Goal: Navigation & Orientation: Find specific page/section

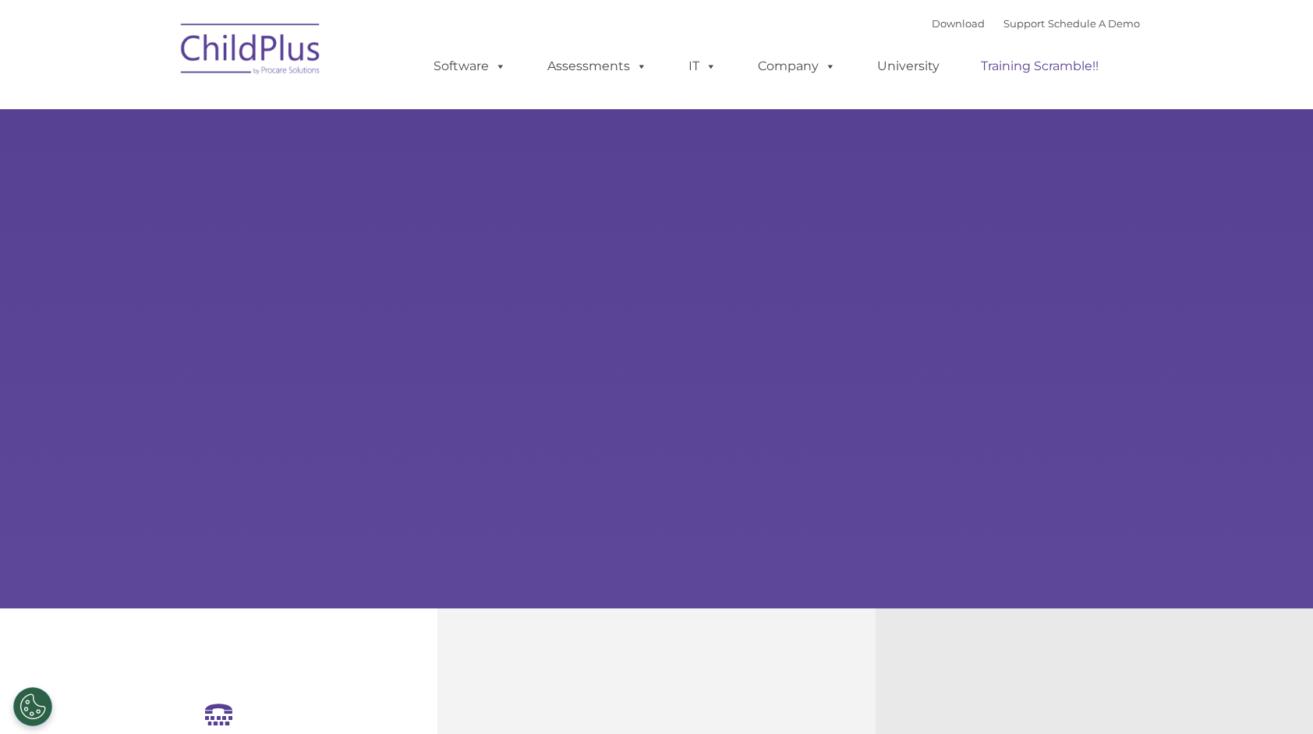
select select "MEDIUM"
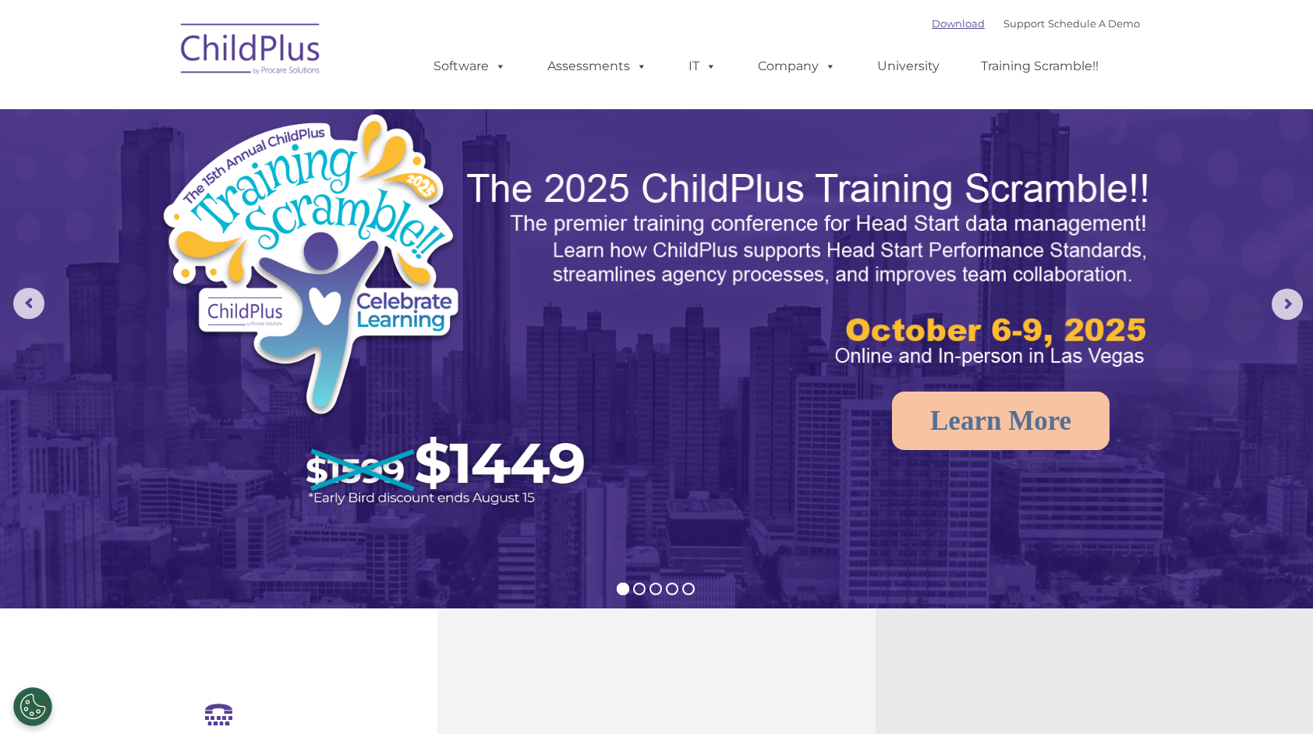
click at [932, 17] on link "Download" at bounding box center [958, 23] width 53 height 12
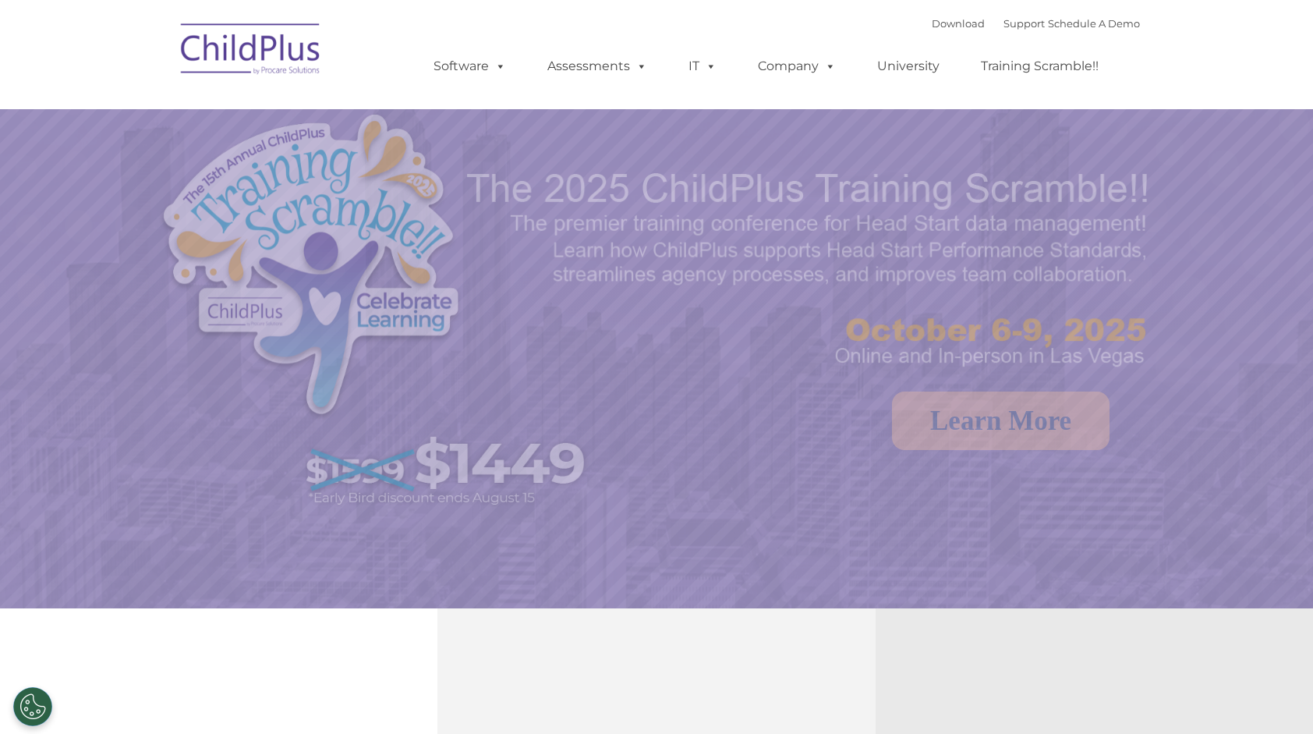
select select "MEDIUM"
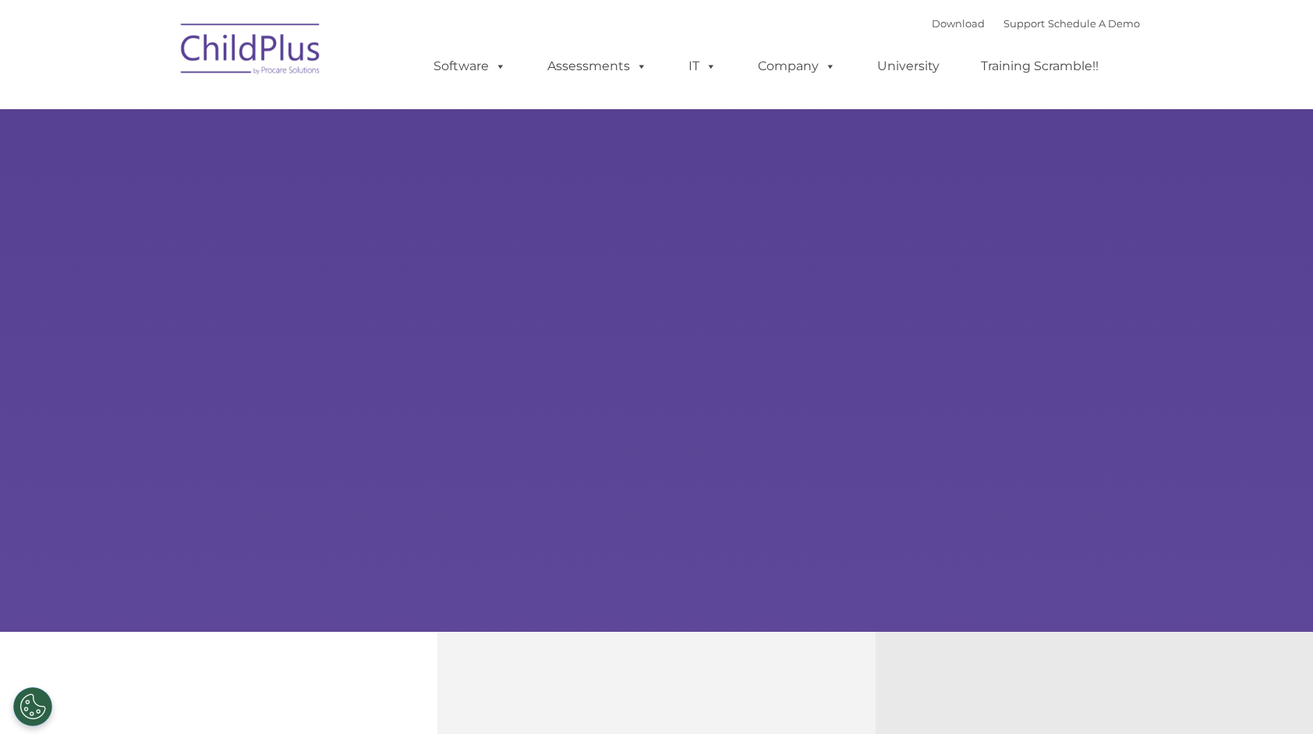
type input ""
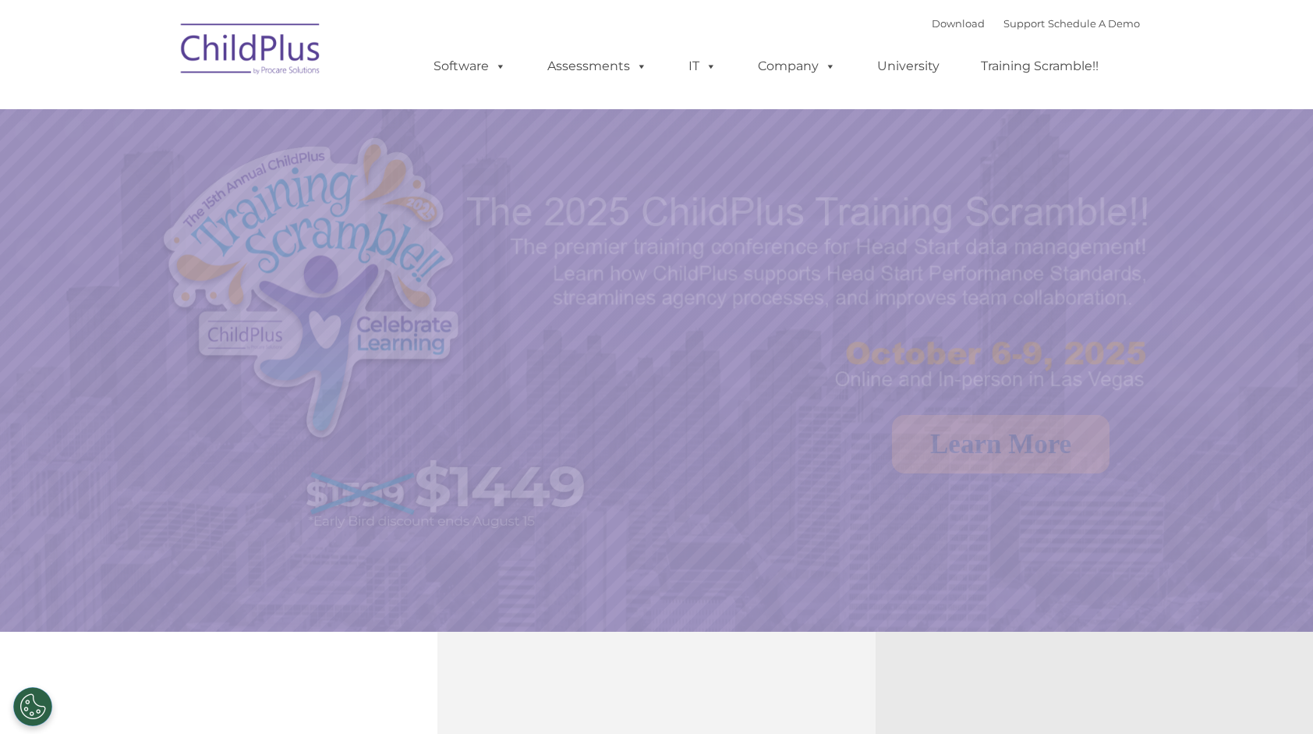
select select "MEDIUM"
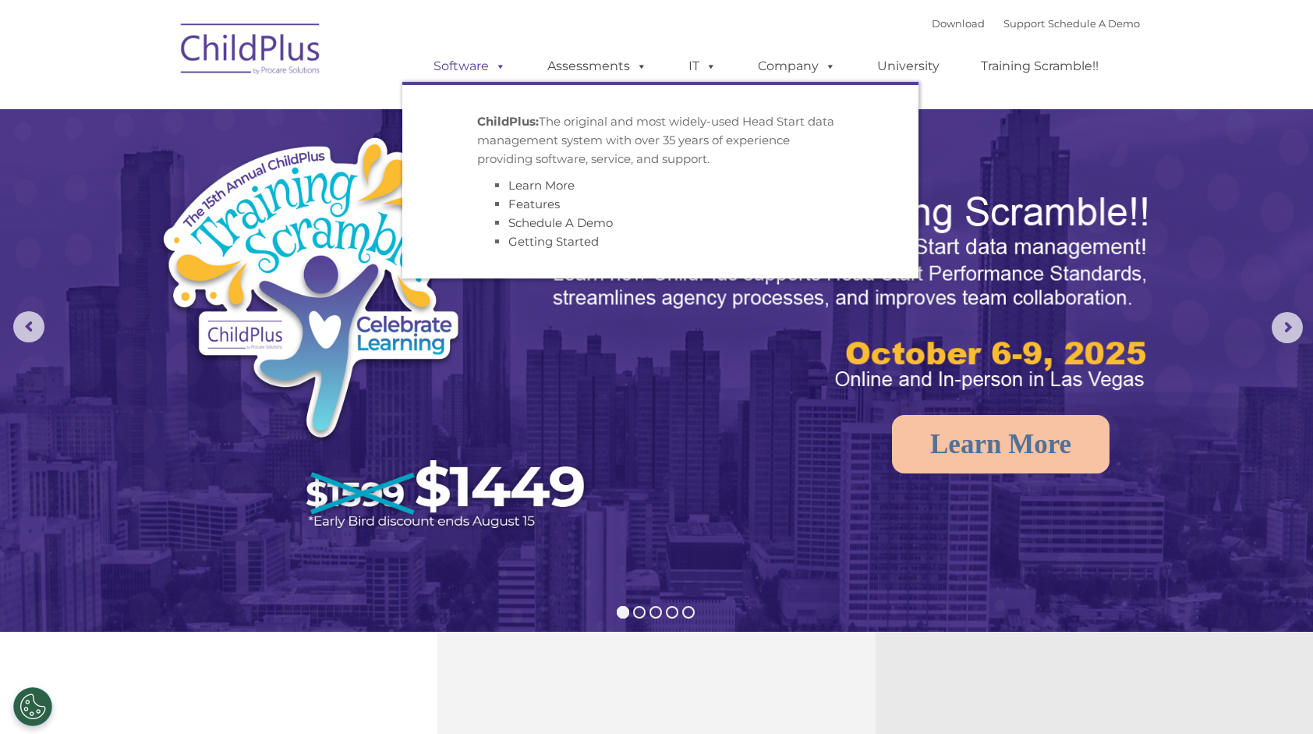
click at [507, 66] on link "Software" at bounding box center [470, 66] width 104 height 31
